Goal: Task Accomplishment & Management: Use online tool/utility

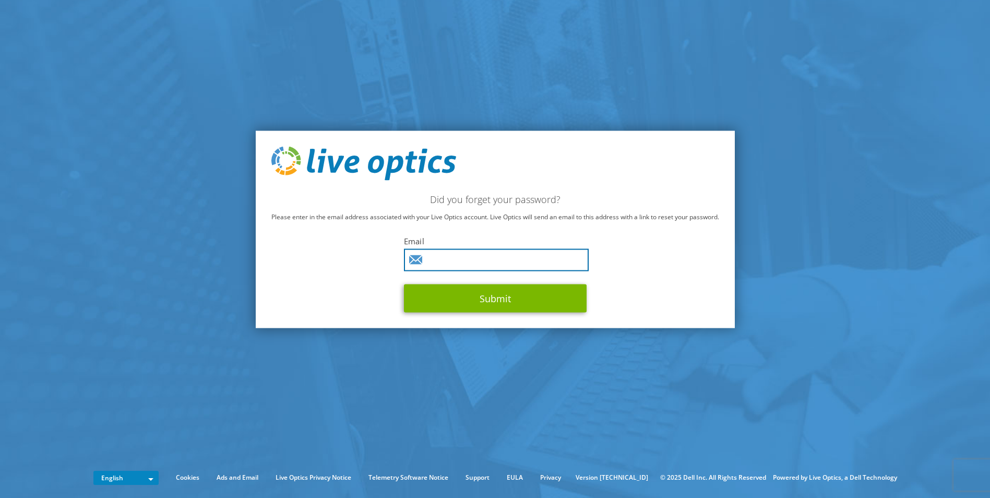
click at [468, 265] on input "text" at bounding box center [496, 260] width 185 height 22
click at [514, 253] on input "oss@sucafina.com" at bounding box center [496, 260] width 185 height 22
click at [514, 253] on input "[EMAIL_ADDRESS][DOMAIN_NAME]" at bounding box center [496, 260] width 185 height 22
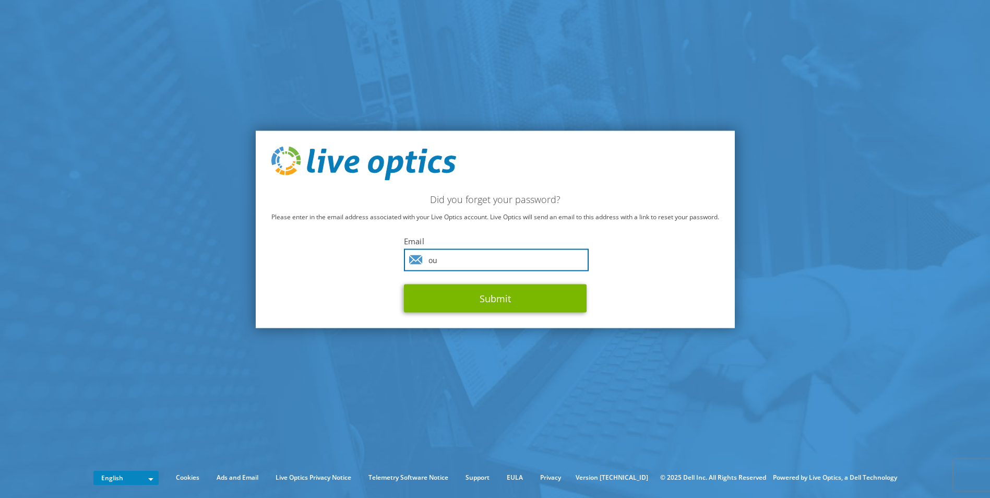
type input "oussama.shehab@sucafina.com"
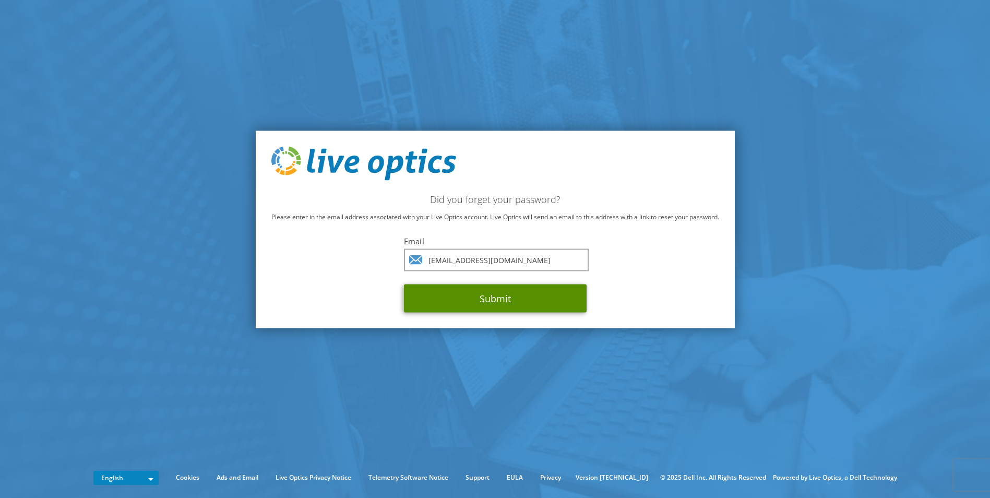
click at [512, 294] on button "Submit" at bounding box center [495, 298] width 183 height 28
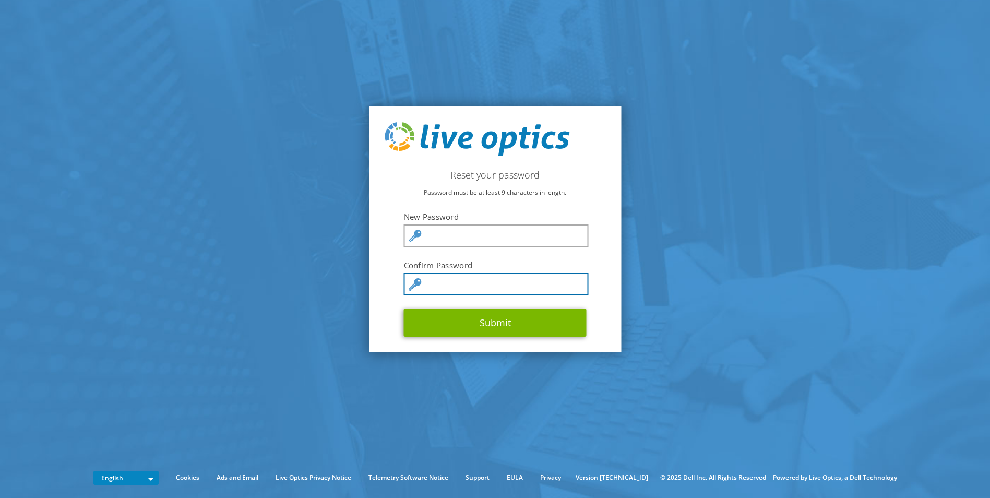
click at [404, 308] on button "Submit" at bounding box center [495, 322] width 183 height 28
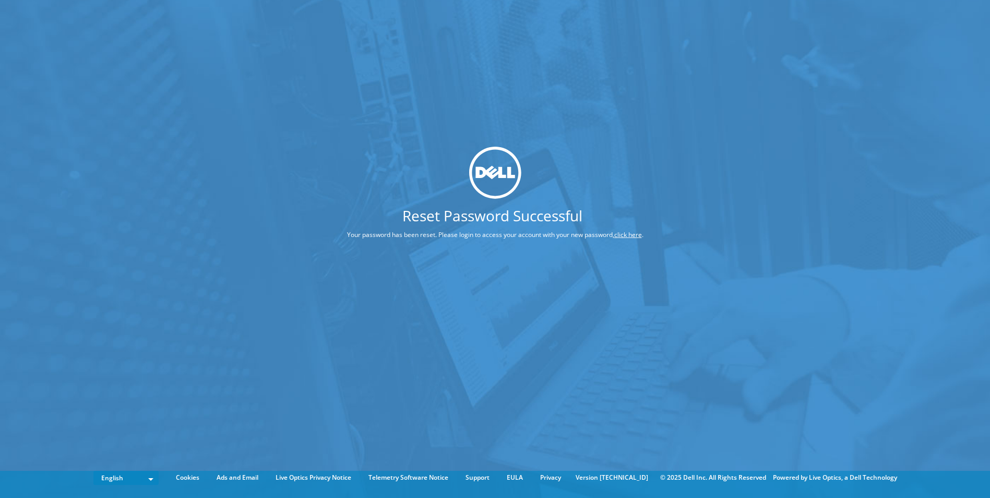
click at [638, 235] on link "click here" at bounding box center [628, 234] width 28 height 9
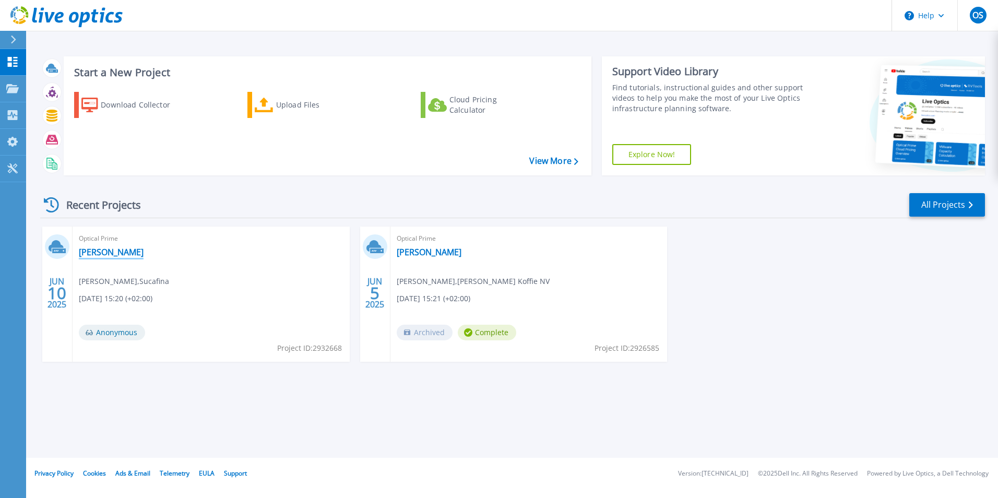
click at [98, 251] on link "[PERSON_NAME]" at bounding box center [111, 252] width 65 height 10
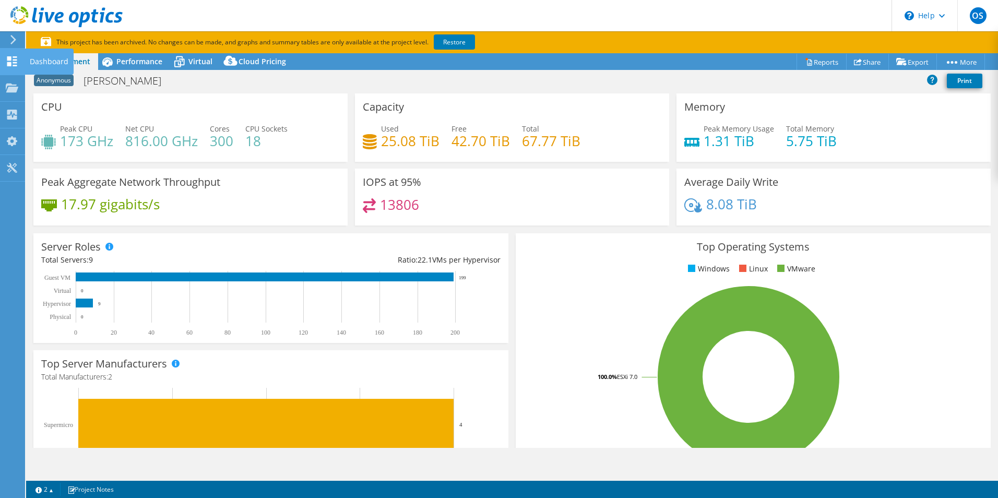
click at [35, 56] on div "Dashboard" at bounding box center [49, 62] width 49 height 26
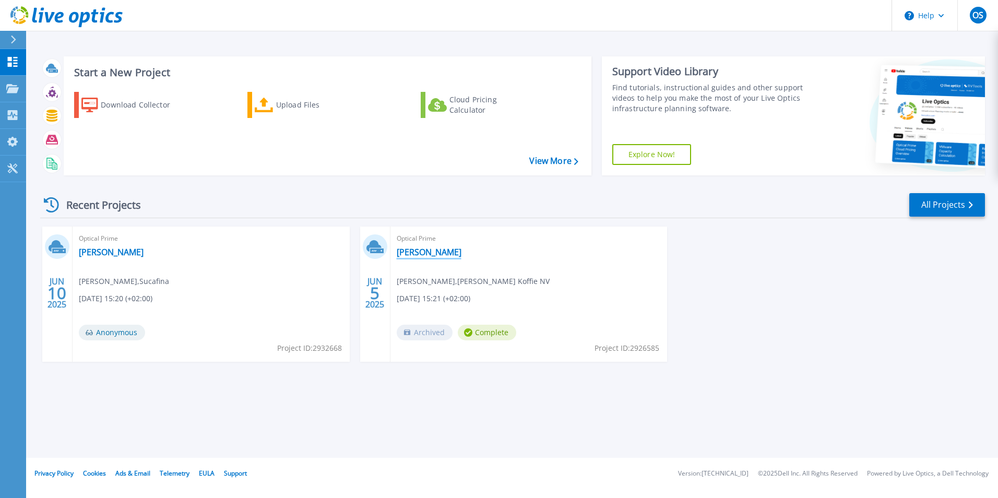
click at [418, 255] on link "[PERSON_NAME]" at bounding box center [429, 252] width 65 height 10
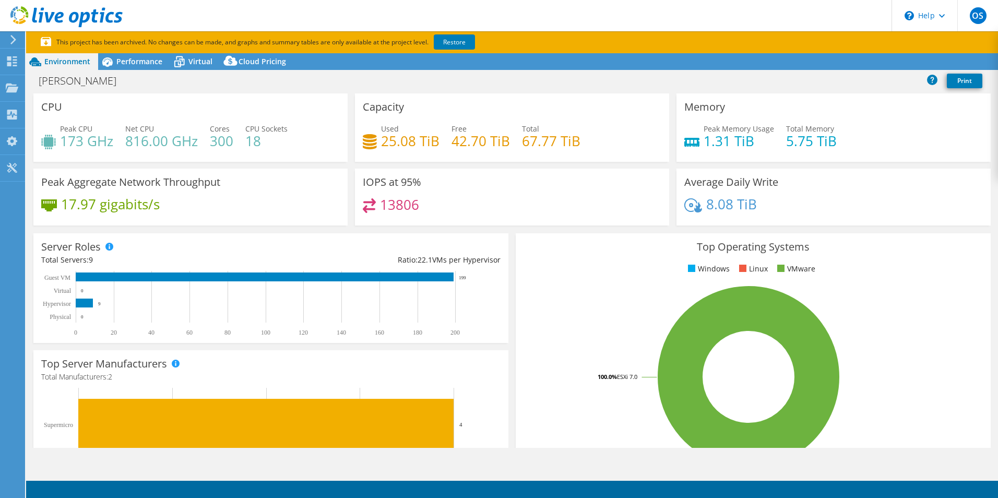
select select "EUFrankfurt"
select select "EUR"
click at [138, 64] on span "Performance" at bounding box center [139, 61] width 46 height 10
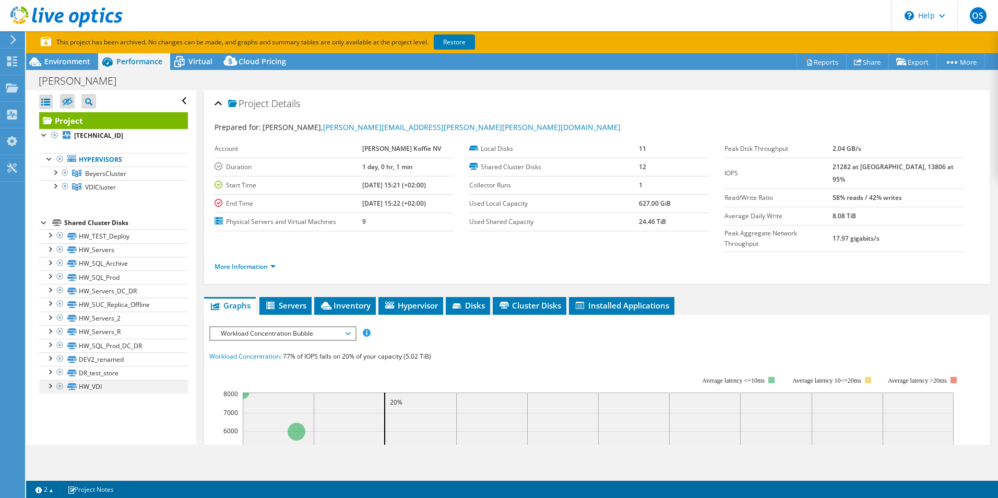
click at [47, 383] on div at bounding box center [49, 385] width 10 height 10
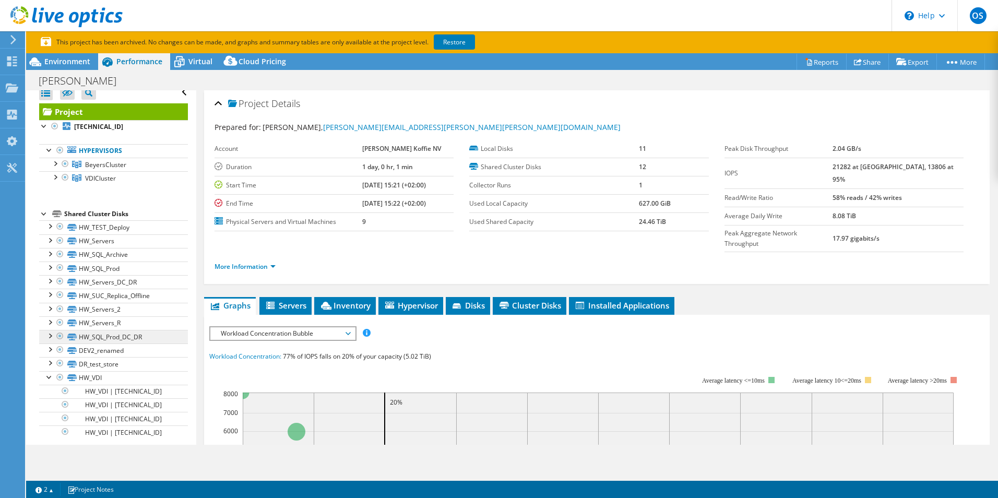
scroll to position [16, 0]
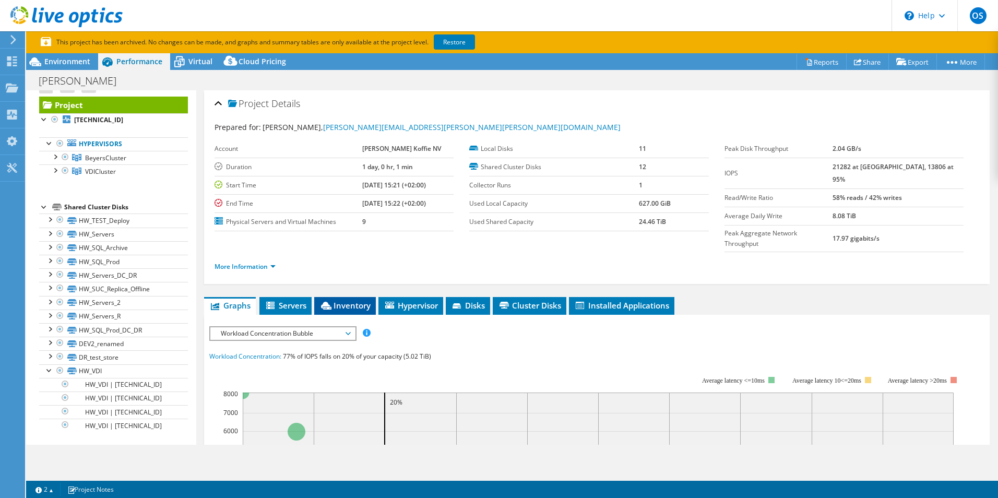
click at [353, 300] on span "Inventory" at bounding box center [344, 305] width 51 height 10
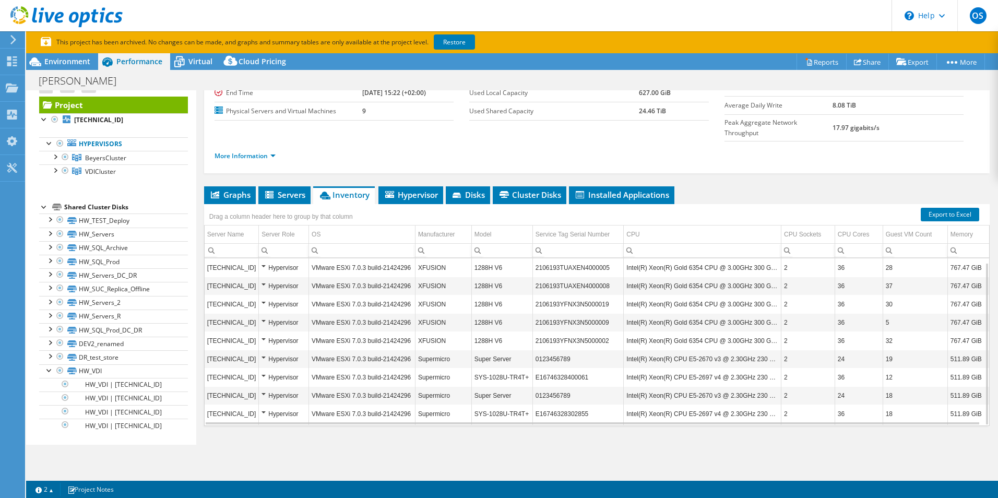
scroll to position [4, 0]
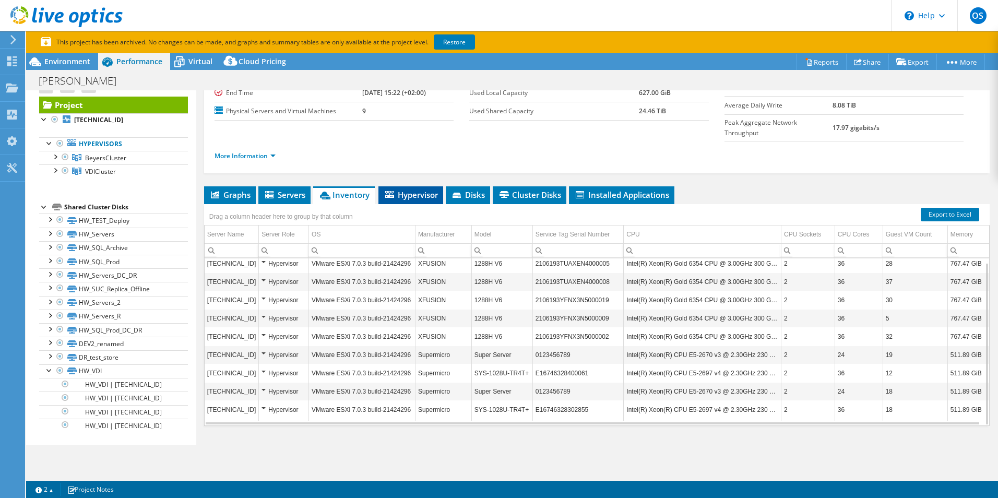
click at [419, 189] on span "Hypervisor" at bounding box center [410, 194] width 54 height 10
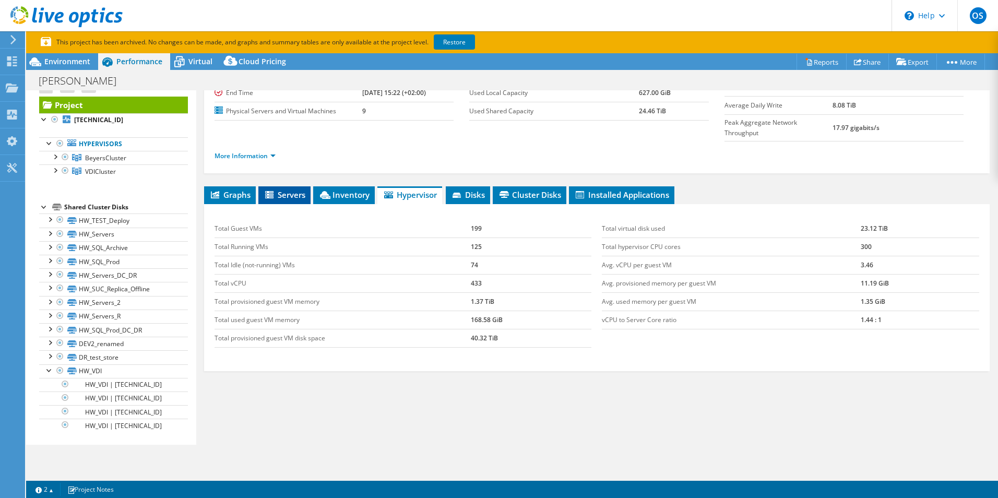
click at [285, 189] on span "Servers" at bounding box center [284, 194] width 42 height 10
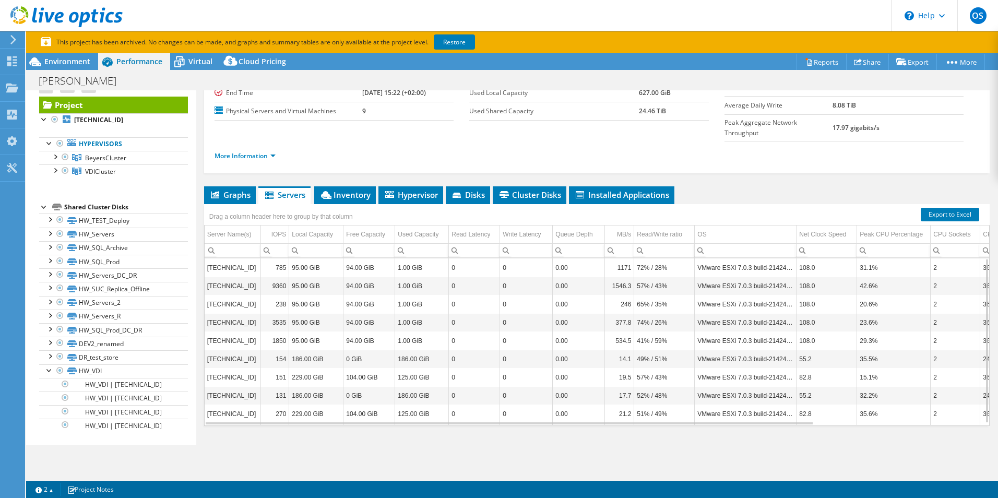
click at [488, 350] on td "0" at bounding box center [474, 359] width 51 height 18
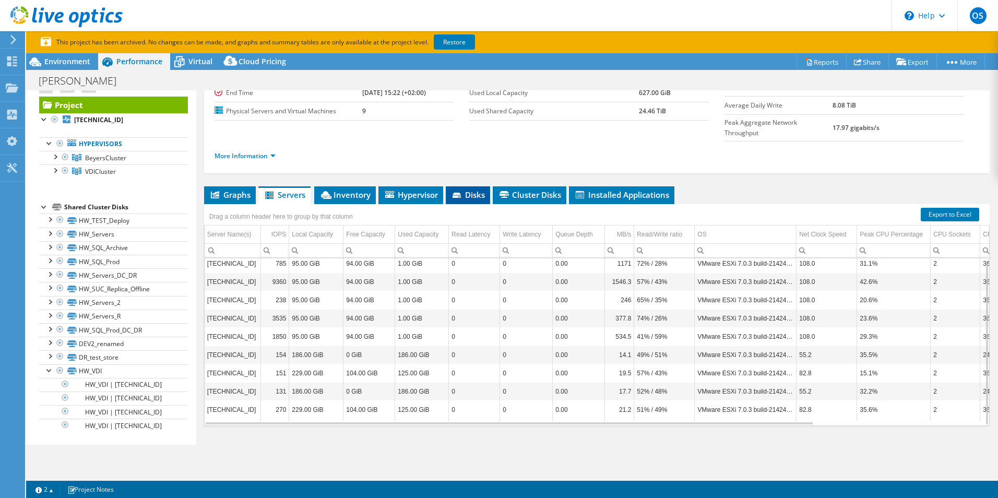
click at [476, 189] on span "Disks" at bounding box center [468, 194] width 34 height 10
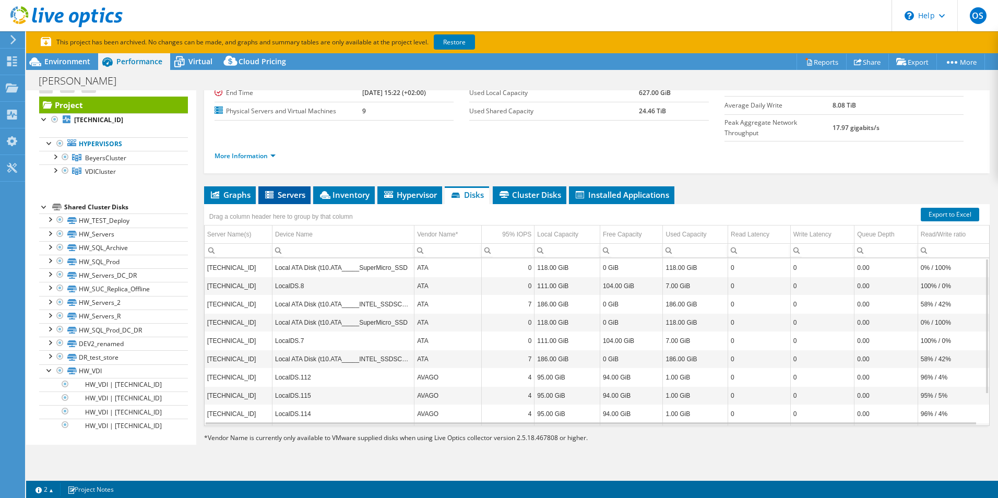
click at [285, 189] on span "Servers" at bounding box center [284, 194] width 42 height 10
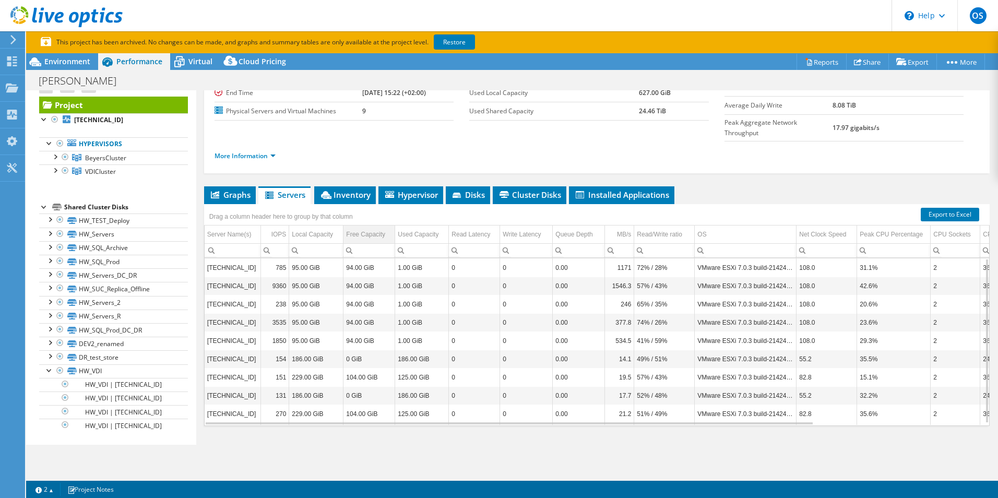
click at [356, 228] on div "Free Capacity" at bounding box center [365, 234] width 39 height 13
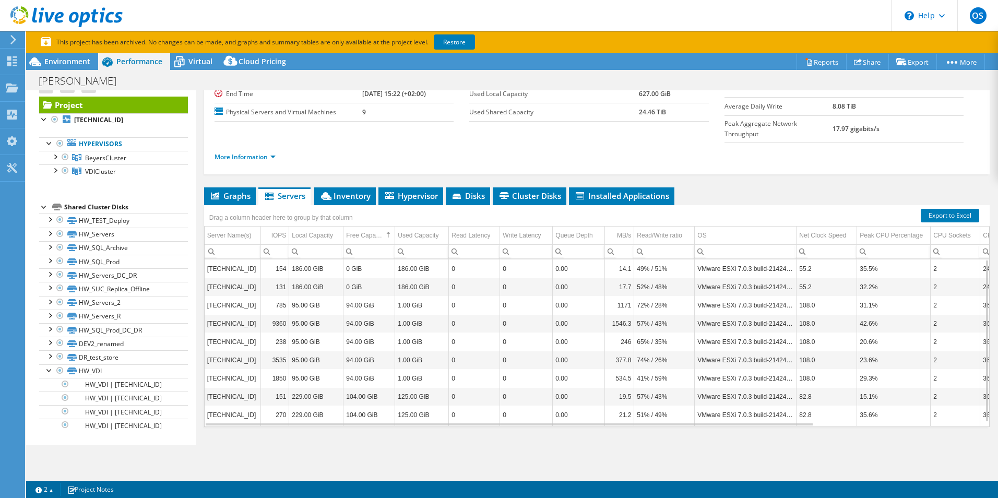
scroll to position [111, 0]
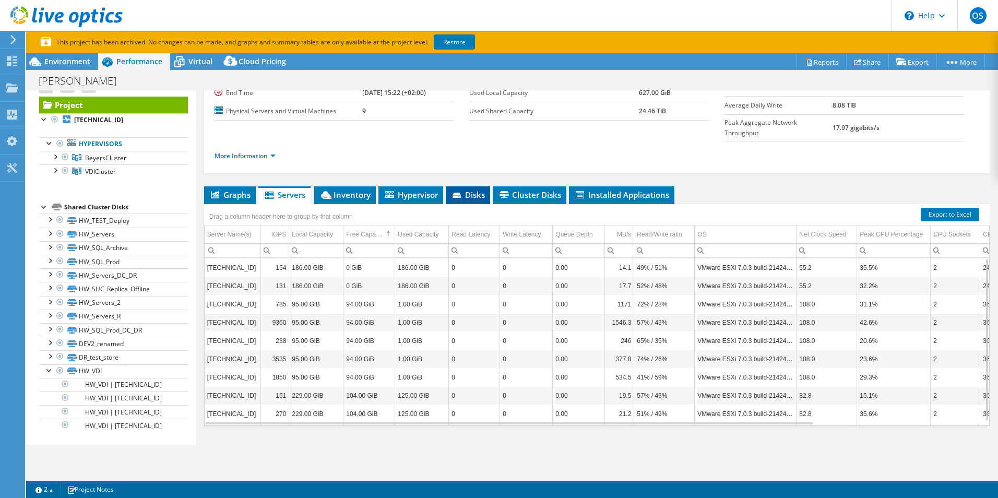
click at [459, 189] on span "Disks" at bounding box center [468, 194] width 34 height 10
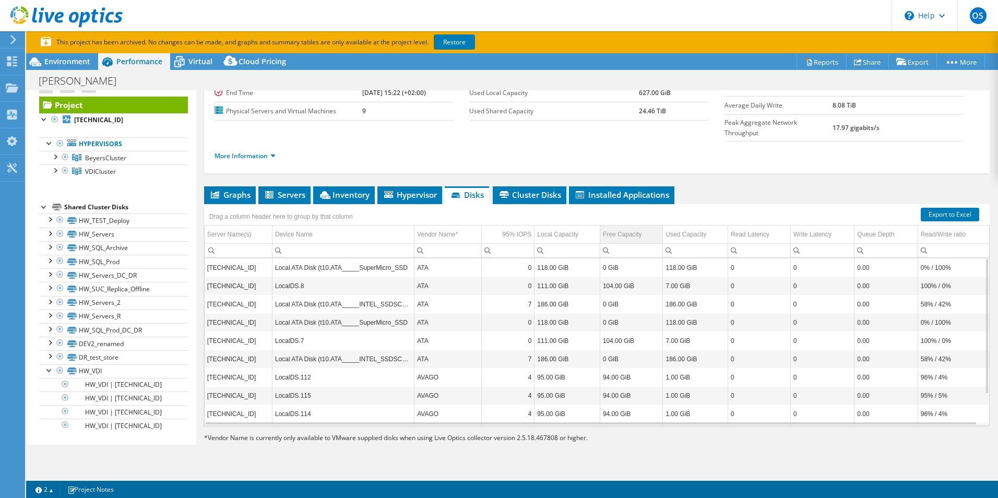
click at [640, 225] on td "Free Capacity" at bounding box center [630, 234] width 63 height 18
click at [283, 186] on li "Servers" at bounding box center [284, 195] width 52 height 18
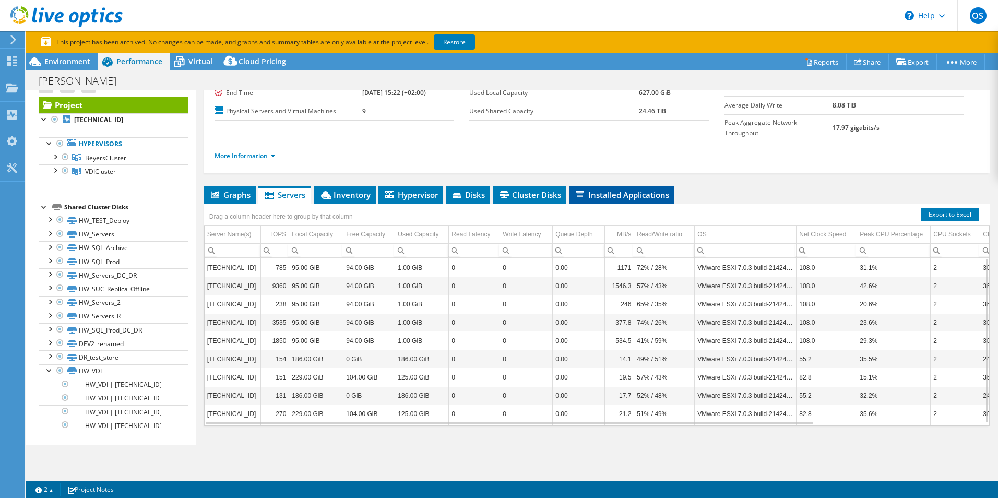
click at [605, 186] on li "Installed Applications" at bounding box center [621, 195] width 105 height 18
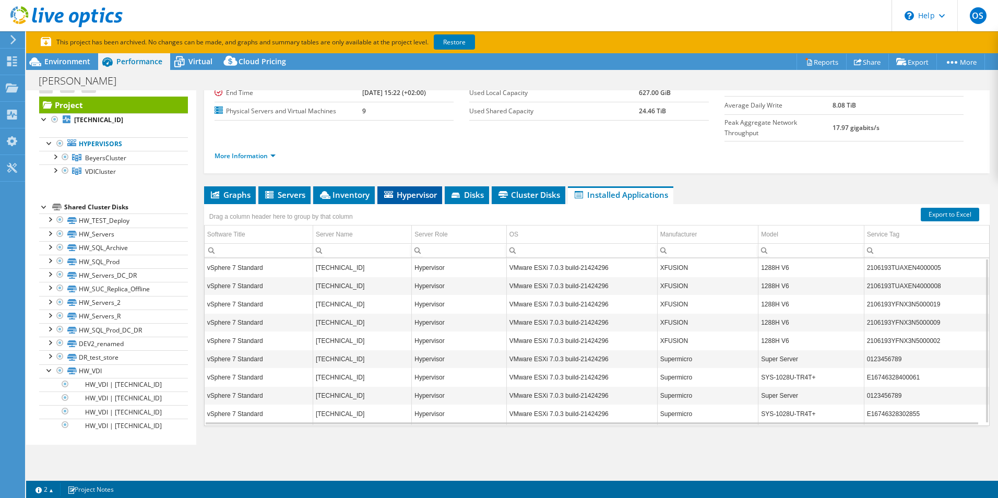
click at [431, 189] on span "Hypervisor" at bounding box center [409, 194] width 54 height 10
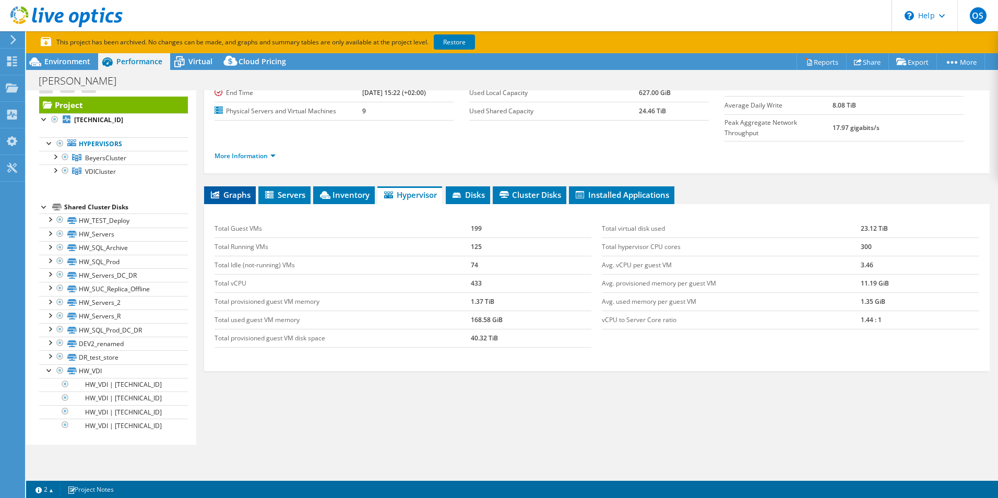
click at [226, 189] on span "Graphs" at bounding box center [229, 194] width 41 height 10
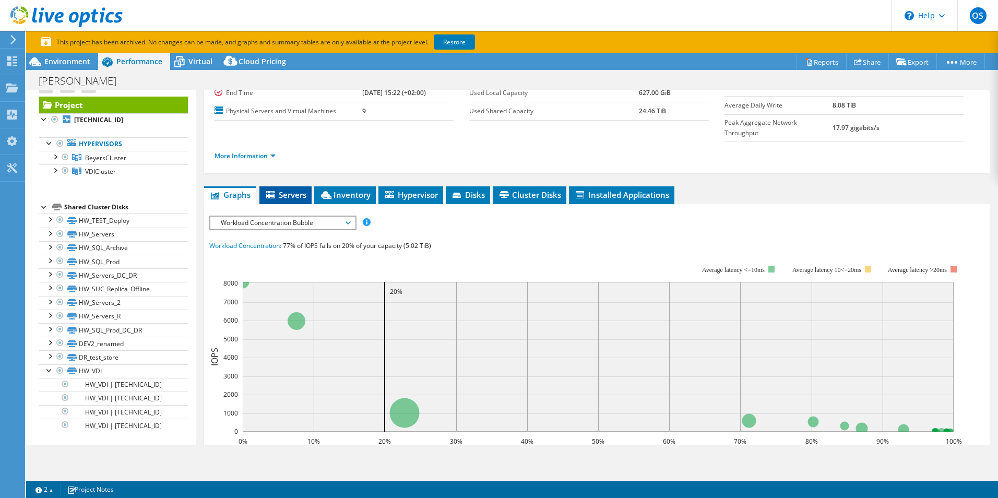
click at [291, 189] on span "Servers" at bounding box center [286, 194] width 42 height 10
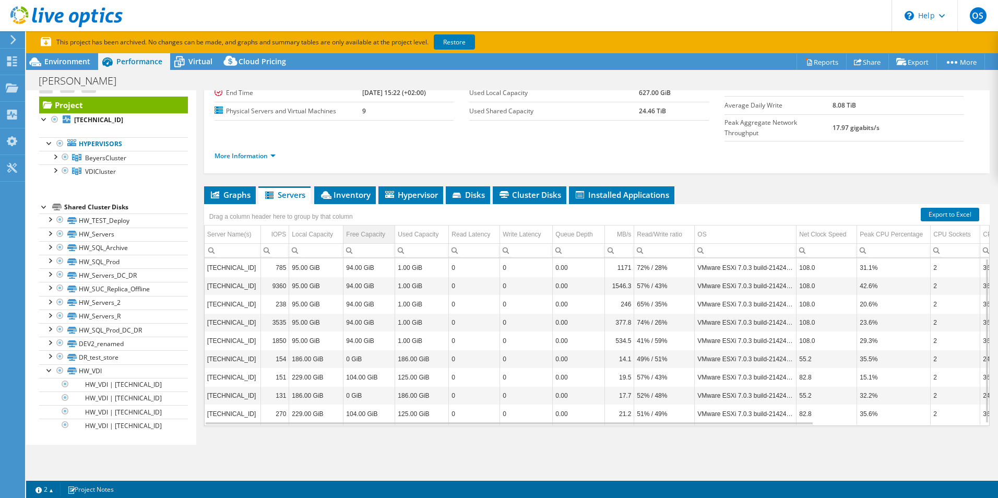
click at [370, 228] on div "Free Capacity" at bounding box center [365, 234] width 39 height 13
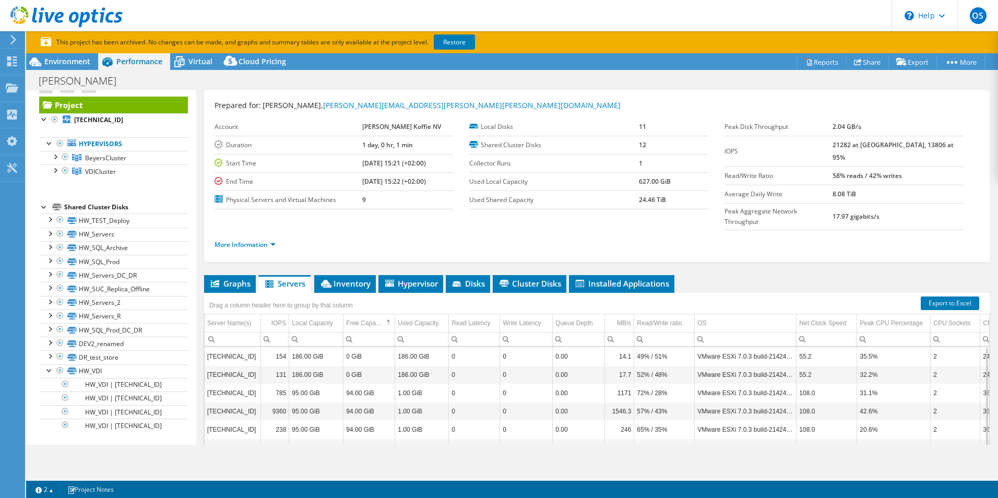
scroll to position [0, 0]
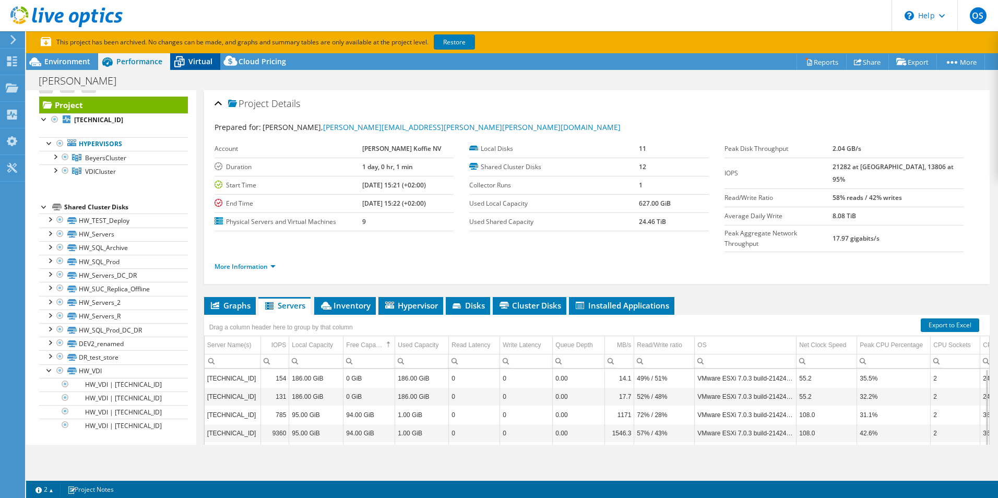
click at [197, 62] on span "Virtual" at bounding box center [200, 61] width 24 height 10
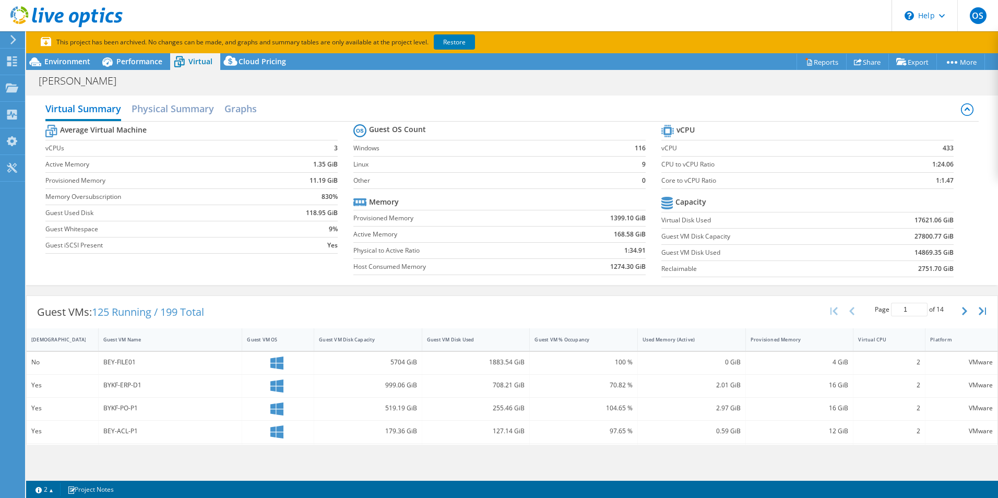
scroll to position [260, 0]
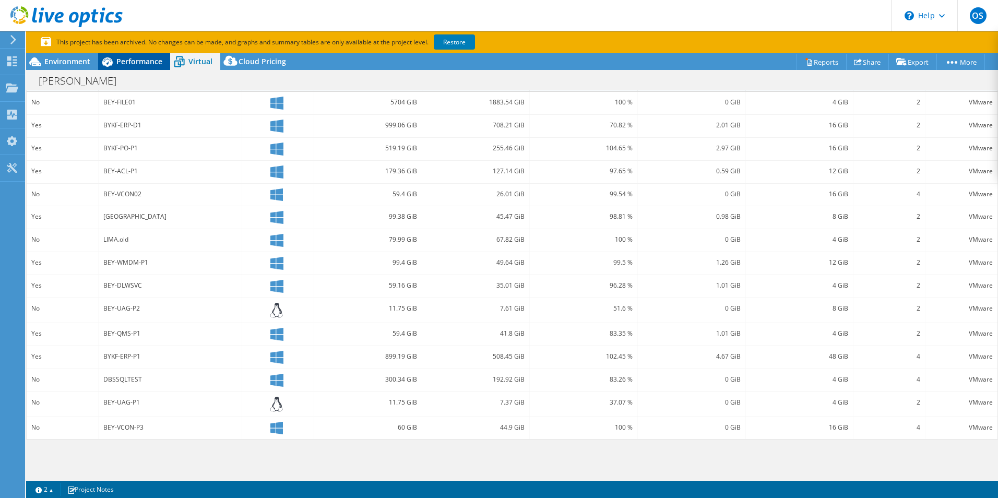
click at [127, 67] on div "Performance" at bounding box center [134, 61] width 72 height 17
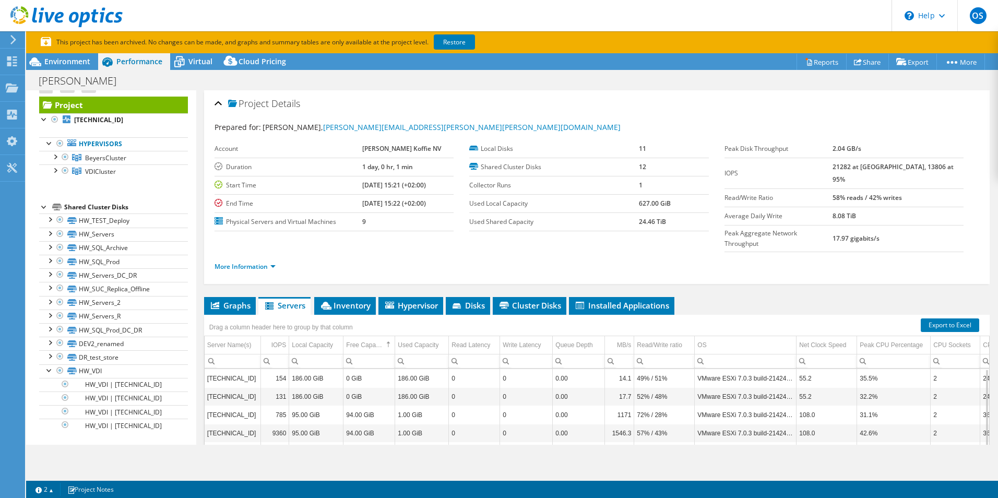
click at [761, 297] on ul "Graphs Servers Inventory Hypervisor Disks Cluster Disks Installed Applications" at bounding box center [596, 306] width 785 height 18
click at [243, 262] on link "More Information" at bounding box center [244, 266] width 61 height 9
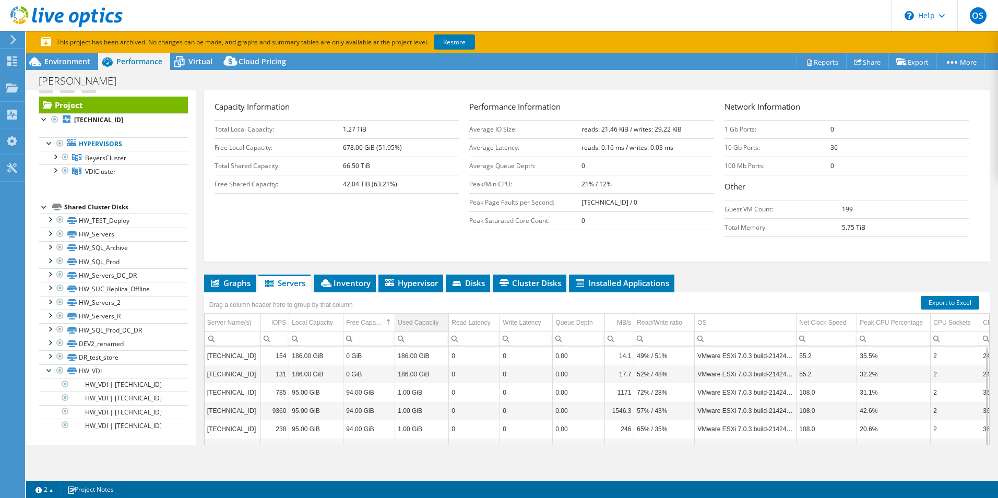
scroll to position [261, 0]
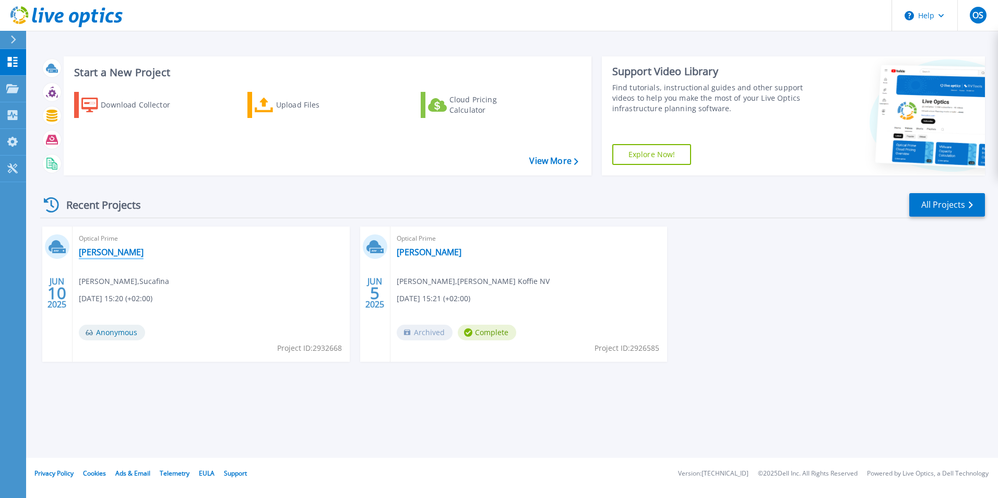
click at [99, 251] on link "Beyers DC" at bounding box center [111, 252] width 65 height 10
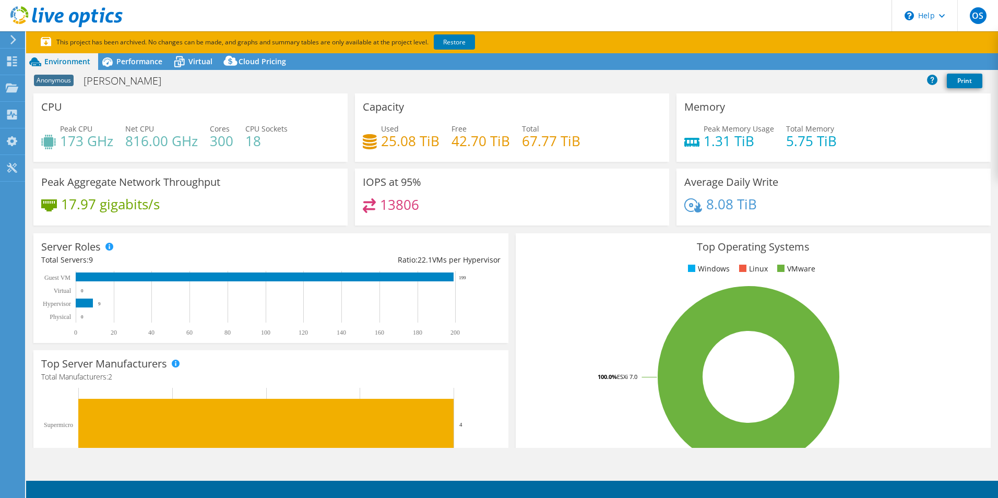
select select "USD"
click at [131, 64] on span "Performance" at bounding box center [139, 61] width 46 height 10
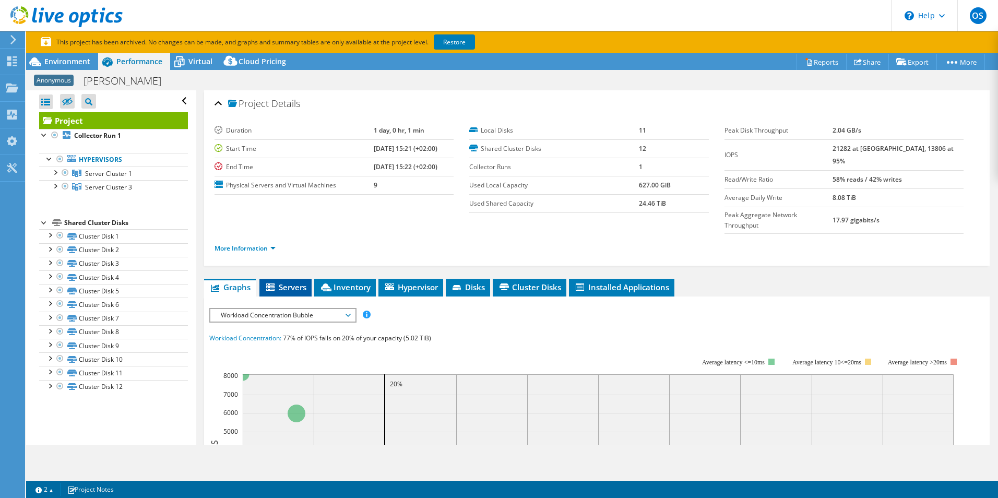
click at [277, 283] on icon at bounding box center [271, 287] width 10 height 9
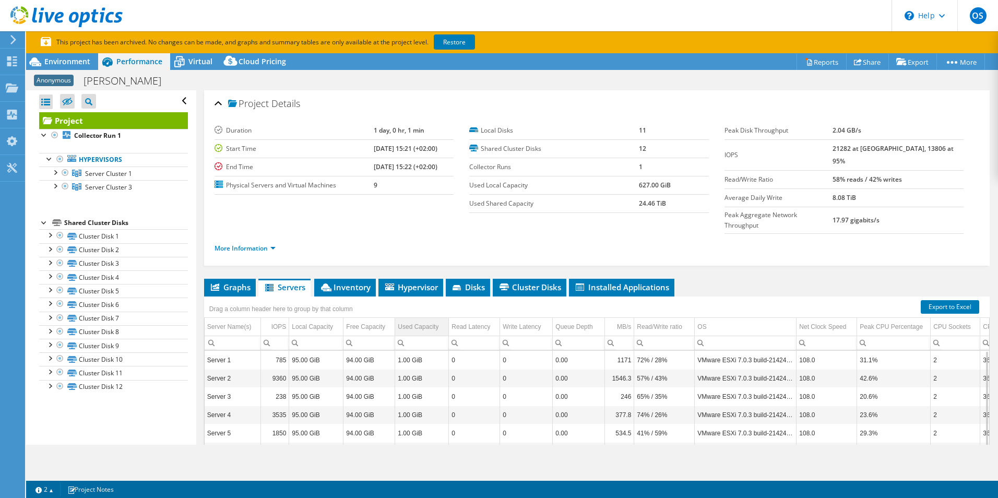
click at [426, 320] on div "Used Capacity" at bounding box center [418, 326] width 41 height 13
click at [365, 320] on div "Free Capacity" at bounding box center [365, 326] width 39 height 13
click at [463, 285] on icon at bounding box center [457, 288] width 10 height 7
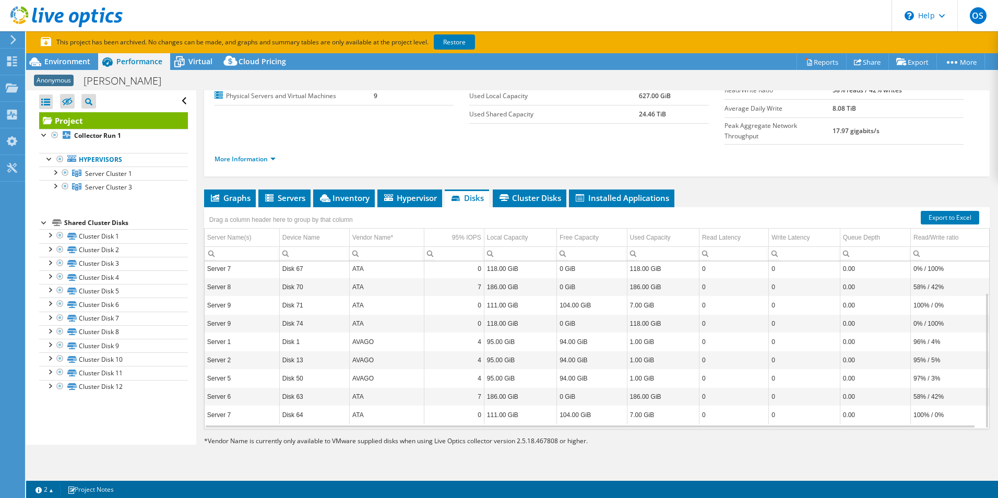
scroll to position [92, 0]
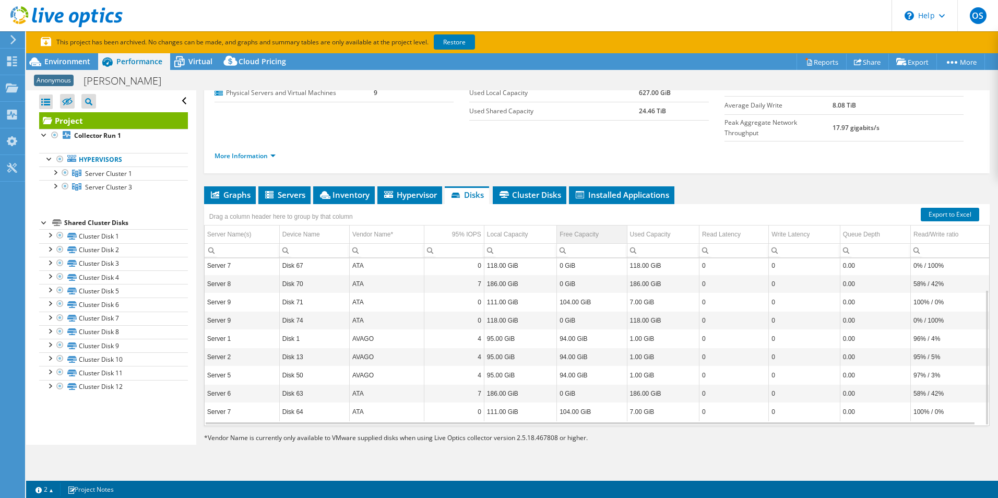
click at [568, 228] on div "Free Capacity" at bounding box center [578, 234] width 39 height 13
click at [11, 115] on use at bounding box center [12, 115] width 10 height 10
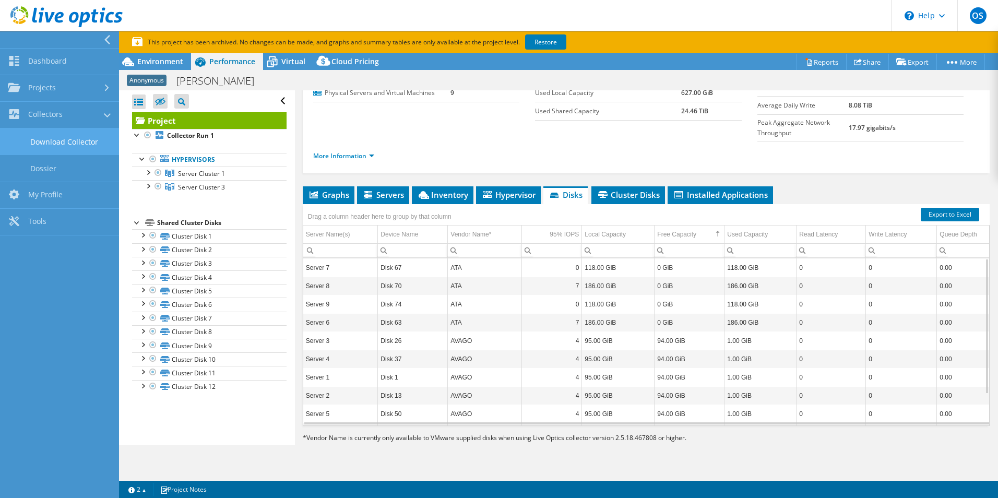
click at [84, 137] on link "Download Collector" at bounding box center [59, 141] width 119 height 27
click at [55, 116] on link "Collectors" at bounding box center [59, 115] width 119 height 27
click at [44, 167] on link "Dossier" at bounding box center [59, 168] width 119 height 27
click at [50, 127] on link "Collectors" at bounding box center [59, 115] width 119 height 27
click at [77, 144] on link "Download Collector" at bounding box center [59, 141] width 119 height 27
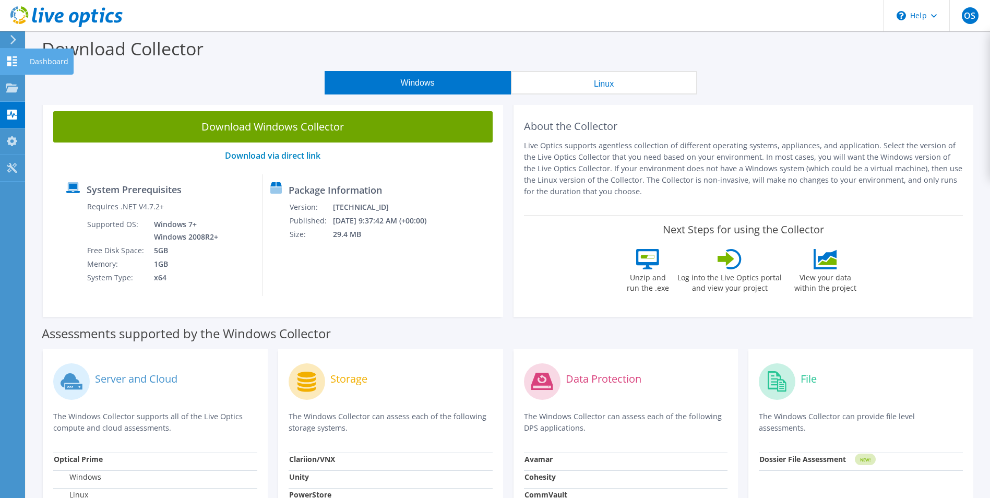
click at [8, 66] on use at bounding box center [12, 61] width 10 height 10
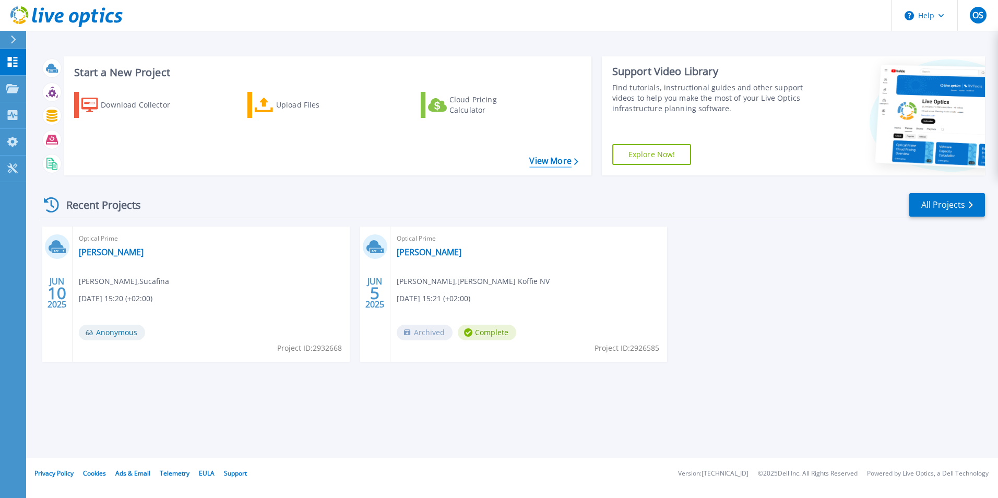
click at [541, 156] on link "View More" at bounding box center [553, 161] width 49 height 10
